Goal: Task Accomplishment & Management: Manage account settings

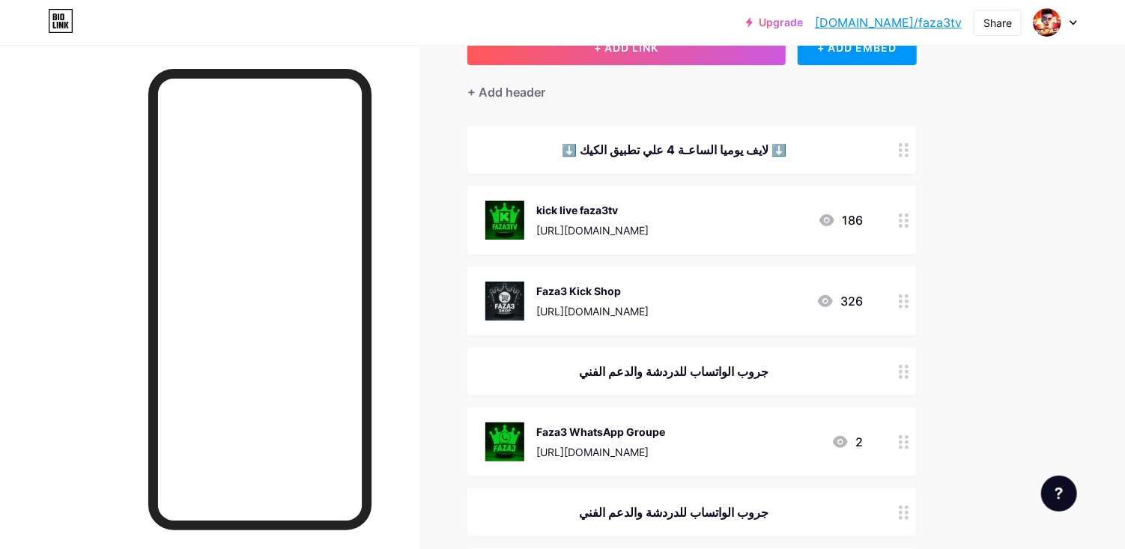
scroll to position [143, 0]
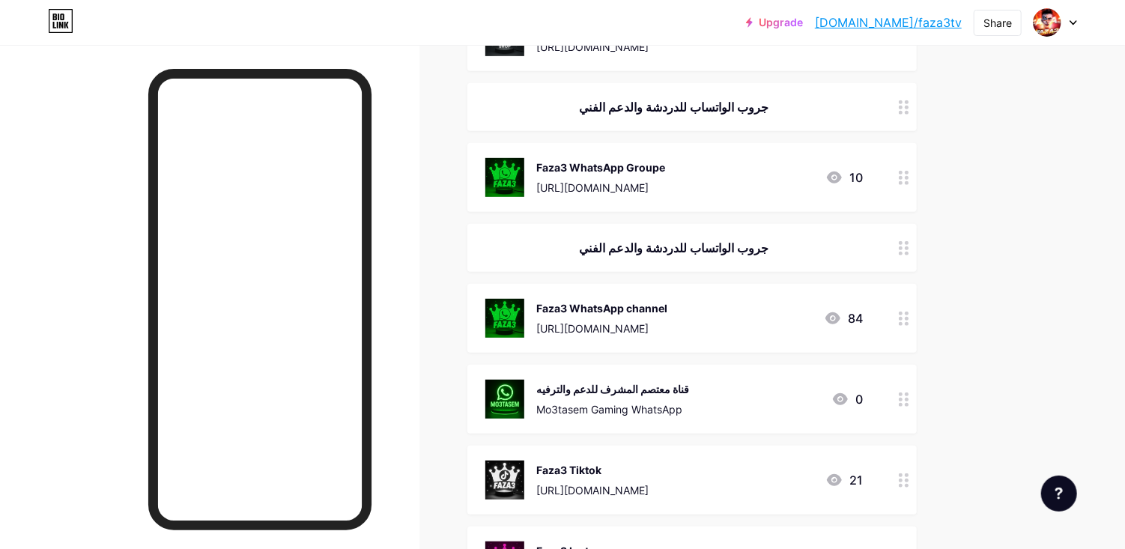
scroll to position [438, 0]
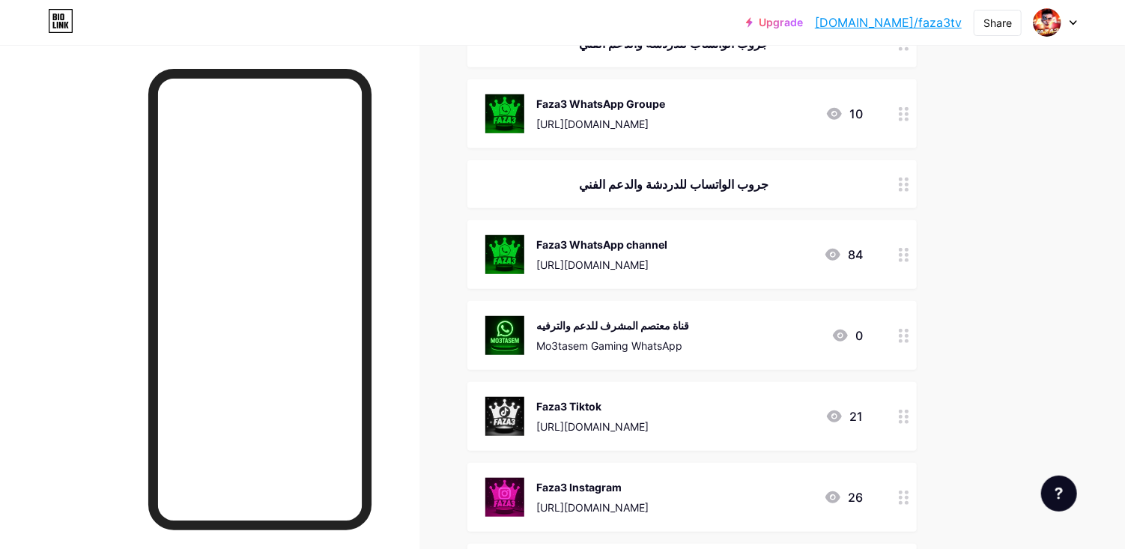
click at [698, 335] on div "قناة معتصم المشرف للدعم والترفيه Mo3tasem Gaming WhatsApp 0" at bounding box center [673, 335] width 377 height 39
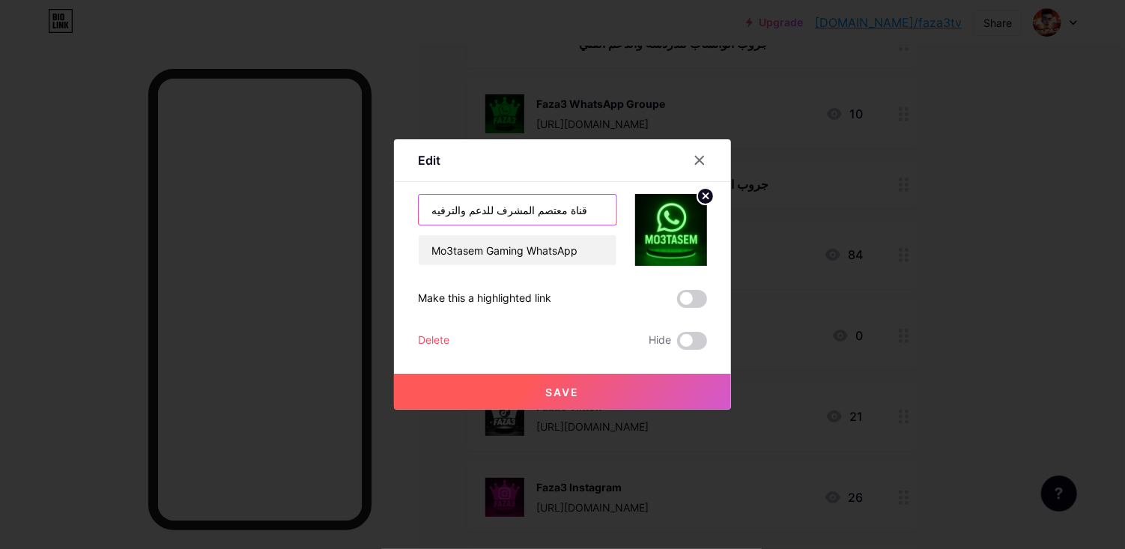
click at [583, 225] on input "قناة معتصم المشرف للدعم والترفيه" at bounding box center [518, 210] width 198 height 30
click at [706, 174] on div at bounding box center [699, 160] width 27 height 27
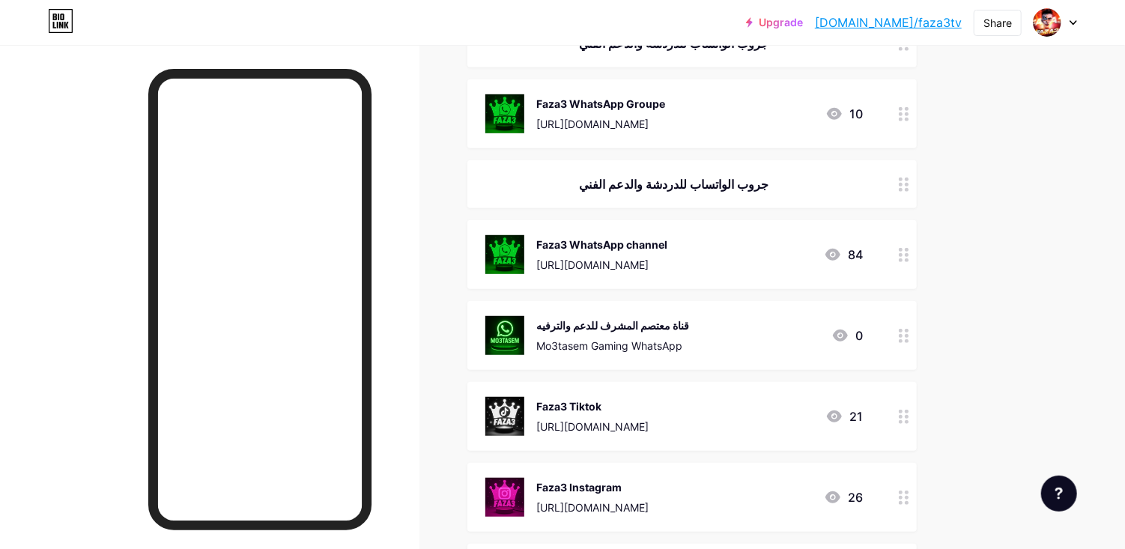
click at [718, 348] on div "قناة معتصم المشرف للدعم والترفيه Mo3tasem Gaming WhatsApp 0" at bounding box center [673, 335] width 377 height 39
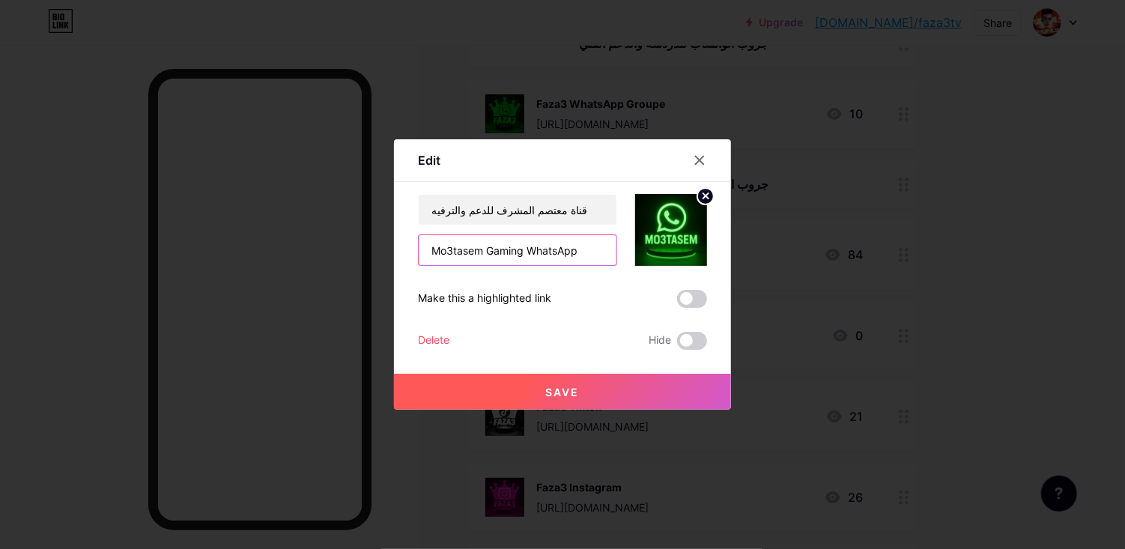
click at [584, 265] on input "Mo3tasem Gaming WhatsApp" at bounding box center [518, 250] width 198 height 30
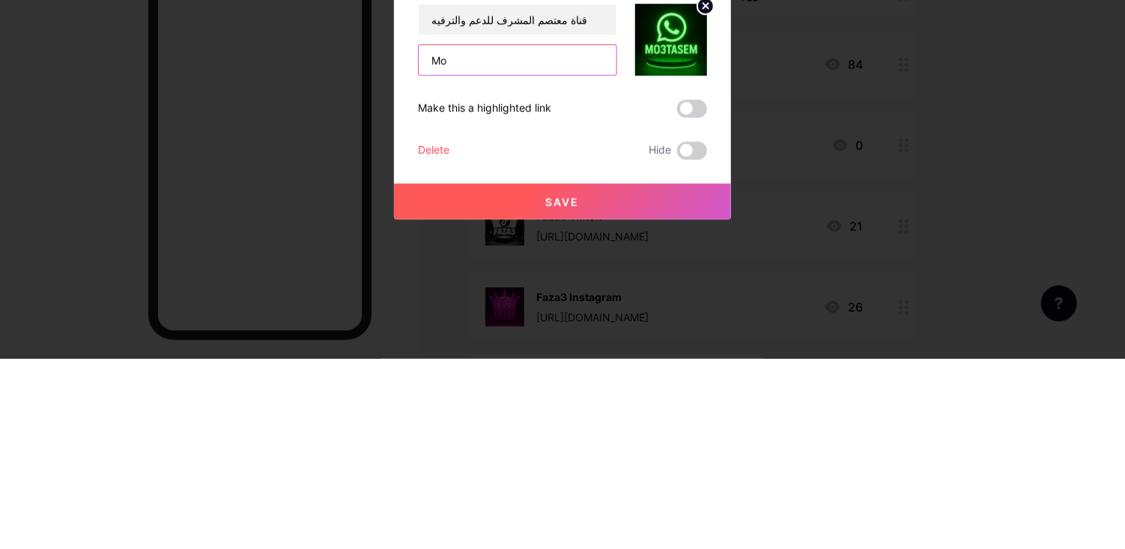
type input "M"
click at [558, 265] on input "text" at bounding box center [518, 250] width 198 height 30
type input "u"
